Goal: Task Accomplishment & Management: Complete application form

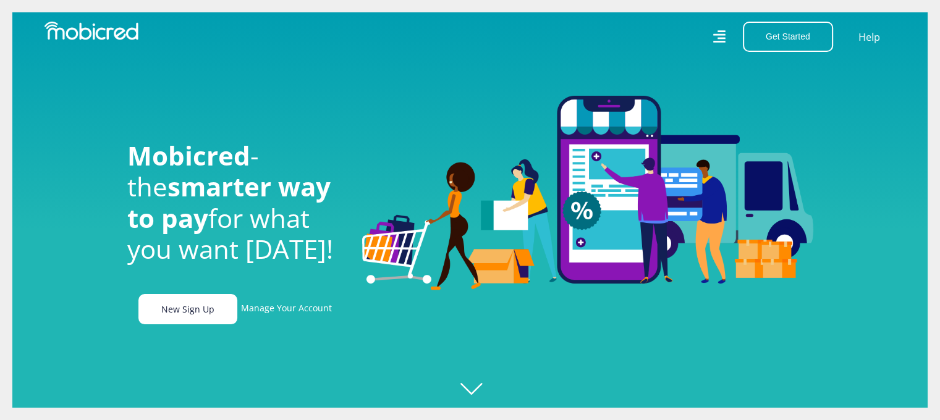
click at [192, 318] on link "New Sign Up" at bounding box center [187, 309] width 99 height 30
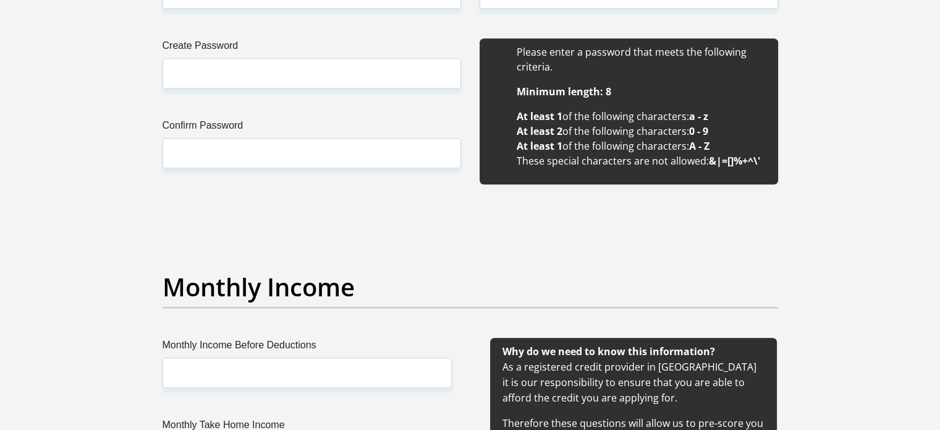
scroll to position [989, 0]
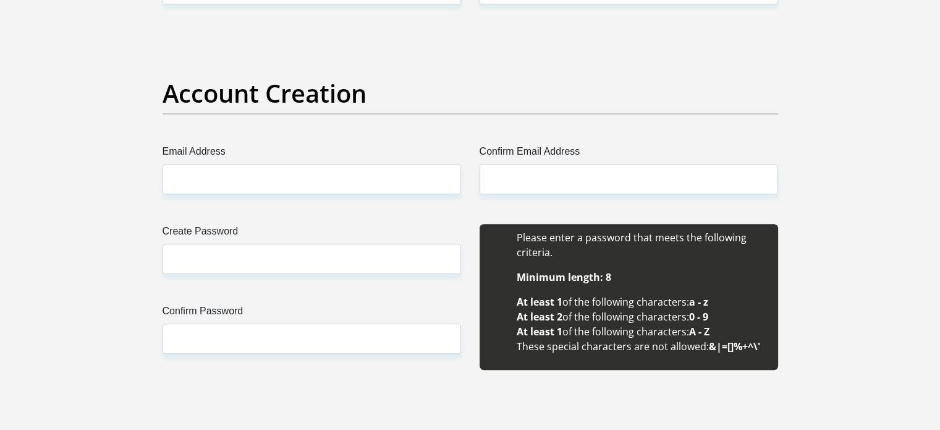
click at [298, 90] on h2 "Account Creation" at bounding box center [471, 94] width 616 height 30
click at [411, 155] on label "Email Address" at bounding box center [312, 154] width 299 height 20
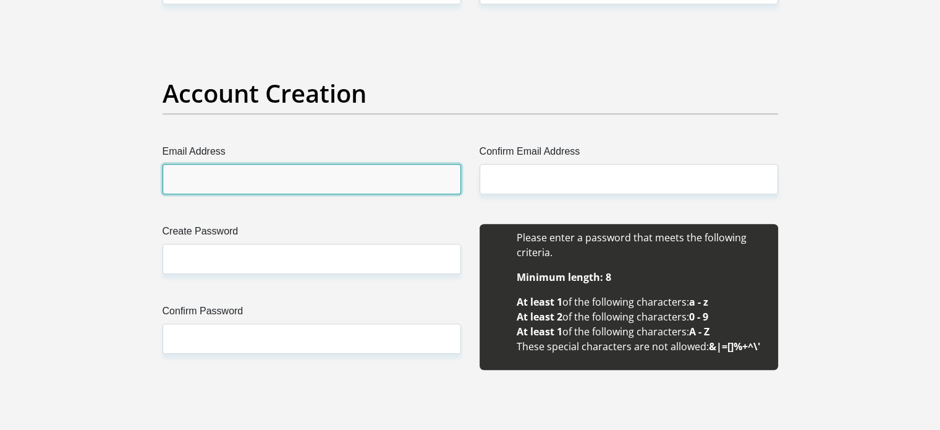
click at [411, 164] on input "Email Address" at bounding box center [312, 179] width 299 height 30
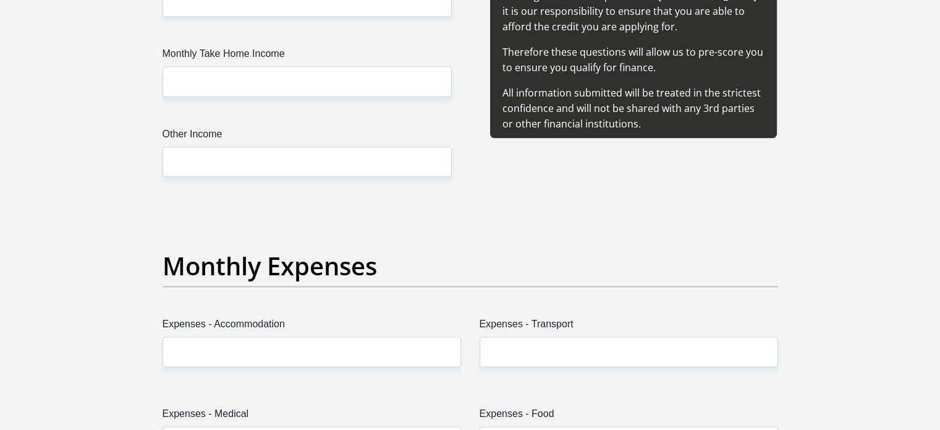
scroll to position [1360, 0]
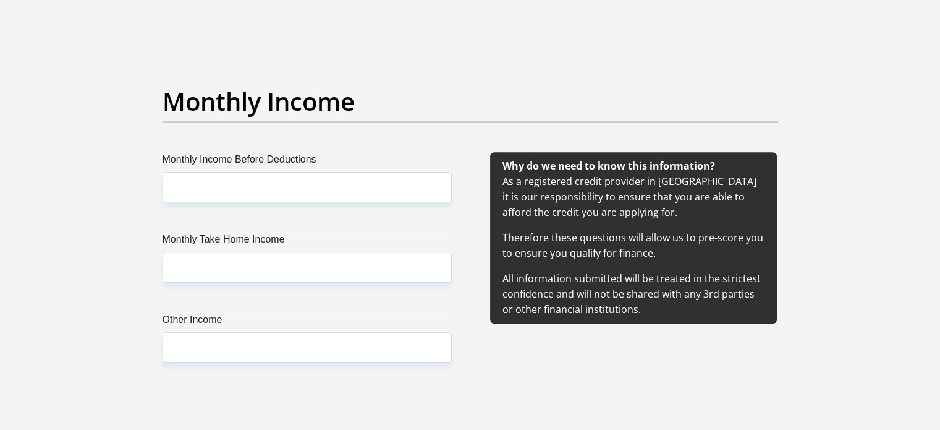
click at [313, 170] on label "Monthly Income Before Deductions" at bounding box center [307, 162] width 289 height 20
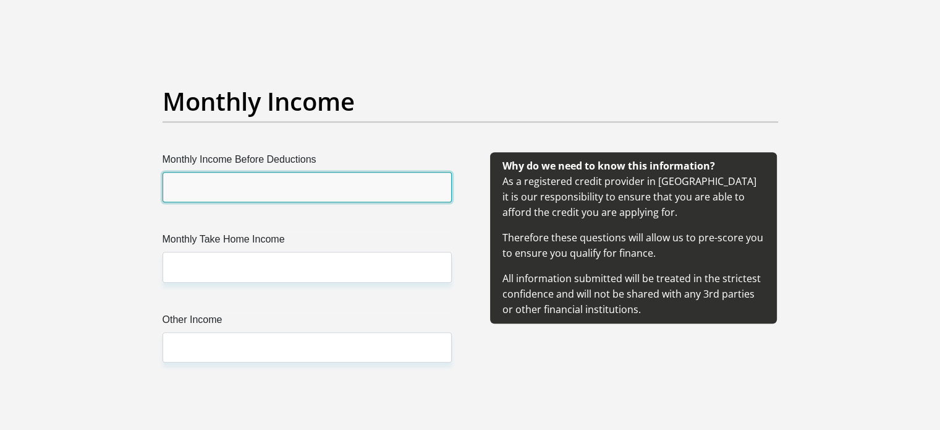
click at [313, 172] on input "Monthly Income Before Deductions" at bounding box center [307, 187] width 289 height 30
click at [310, 182] on input "Monthly Income Before Deductions" at bounding box center [307, 187] width 289 height 30
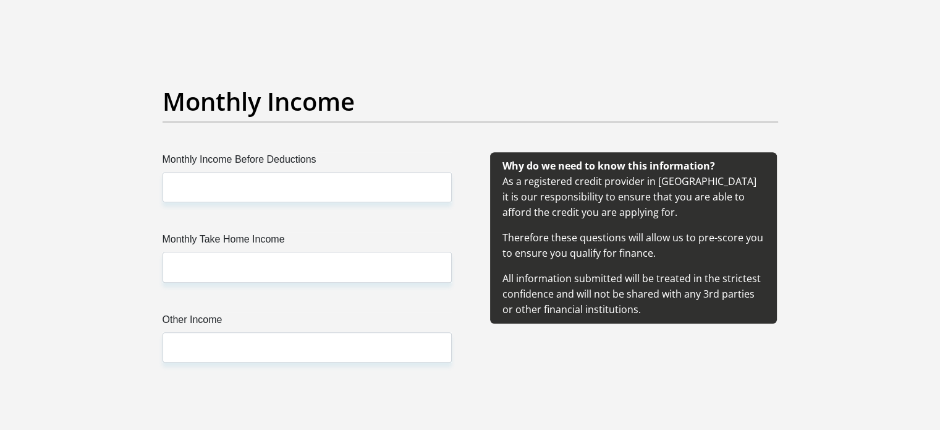
click at [340, 136] on div "Monthly Income" at bounding box center [470, 120] width 634 height 66
click at [279, 239] on label "Monthly Take Home Income" at bounding box center [307, 242] width 289 height 20
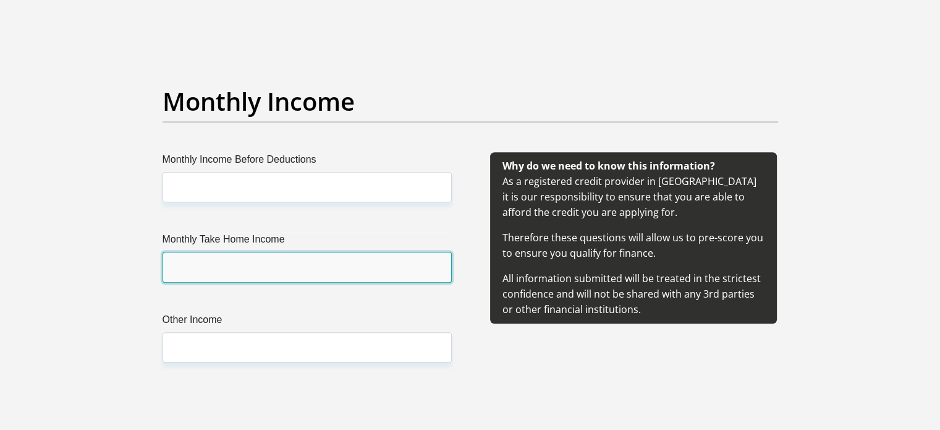
click at [279, 252] on input "Monthly Take Home Income" at bounding box center [307, 267] width 289 height 30
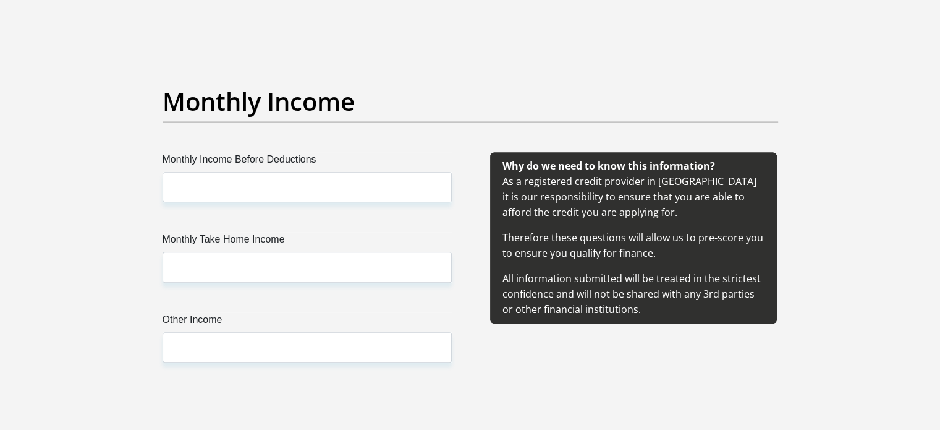
drag, startPoint x: 262, startPoint y: 292, endPoint x: 249, endPoint y: 337, distance: 46.4
click at [257, 304] on div "Monthly Income Before Deductions Monthly Take Home Income Other Income" at bounding box center [307, 272] width 326 height 240
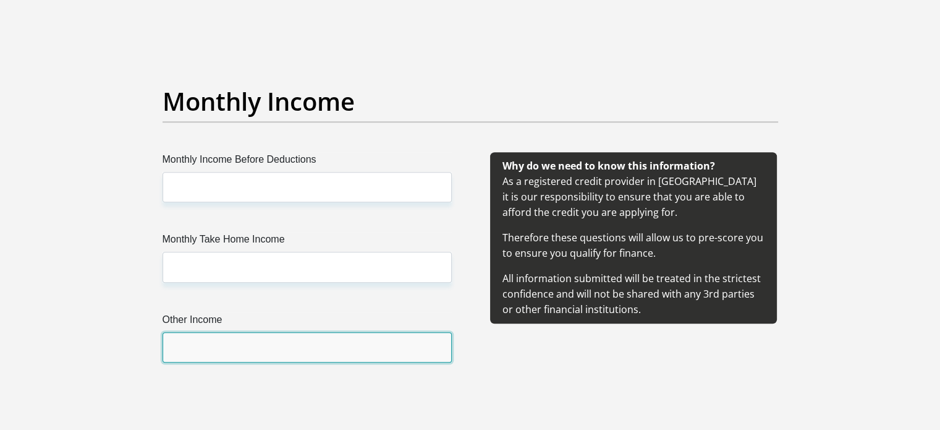
click at [245, 348] on input "Other Income" at bounding box center [307, 347] width 289 height 30
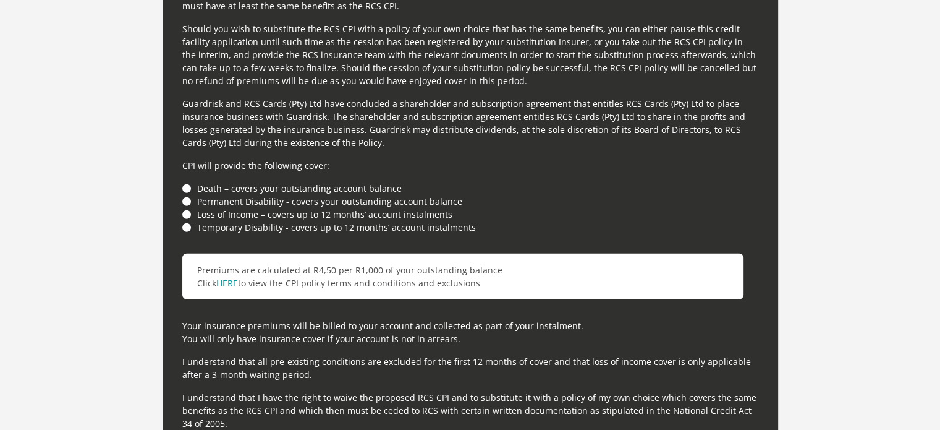
scroll to position [3401, 0]
